Goal: Task Accomplishment & Management: Manage account settings

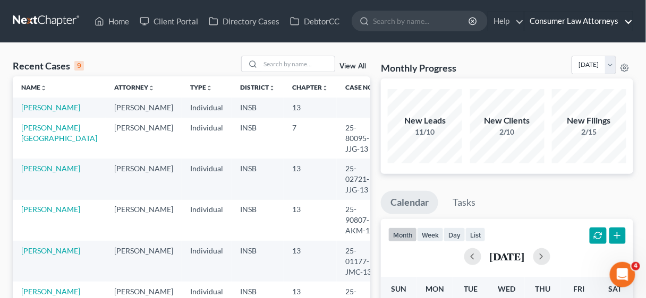
click at [588, 20] on link "Consumer Law Attorneys" at bounding box center [579, 21] width 108 height 19
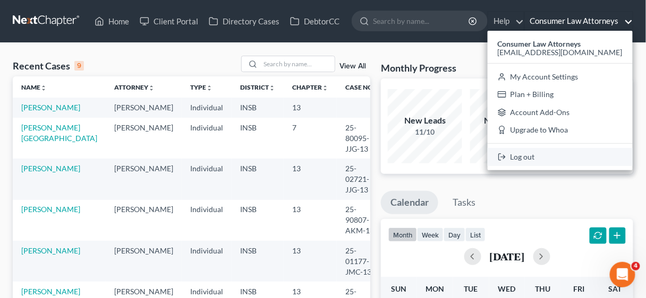
click at [560, 158] on link "Log out" at bounding box center [559, 157] width 145 height 18
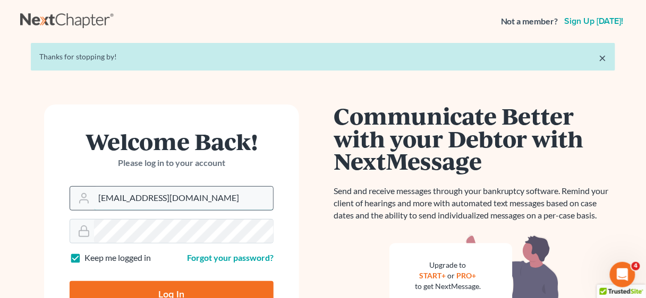
drag, startPoint x: 219, startPoint y: 200, endPoint x: 110, endPoint y: 199, distance: 108.3
click at [110, 199] on input "[EMAIL_ADDRESS][DOMAIN_NAME]" at bounding box center [183, 198] width 179 height 23
type input "[EMAIL_ADDRESS][DOMAIN_NAME]"
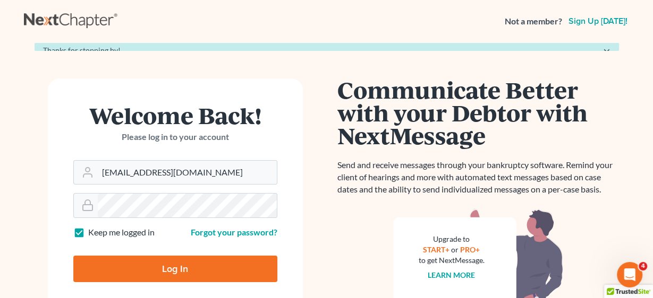
click at [197, 290] on form "Welcome Back! Please log in to your account Email Address [EMAIL_ADDRESS][DOMAI…" at bounding box center [175, 197] width 255 height 237
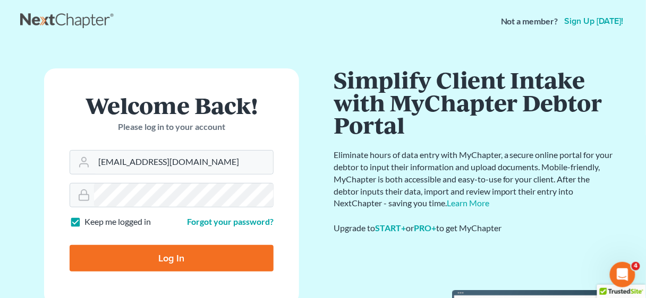
click at [195, 257] on input "Log In" at bounding box center [172, 258] width 204 height 27
type input "Thinking..."
